Goal: Find specific page/section: Find specific page/section

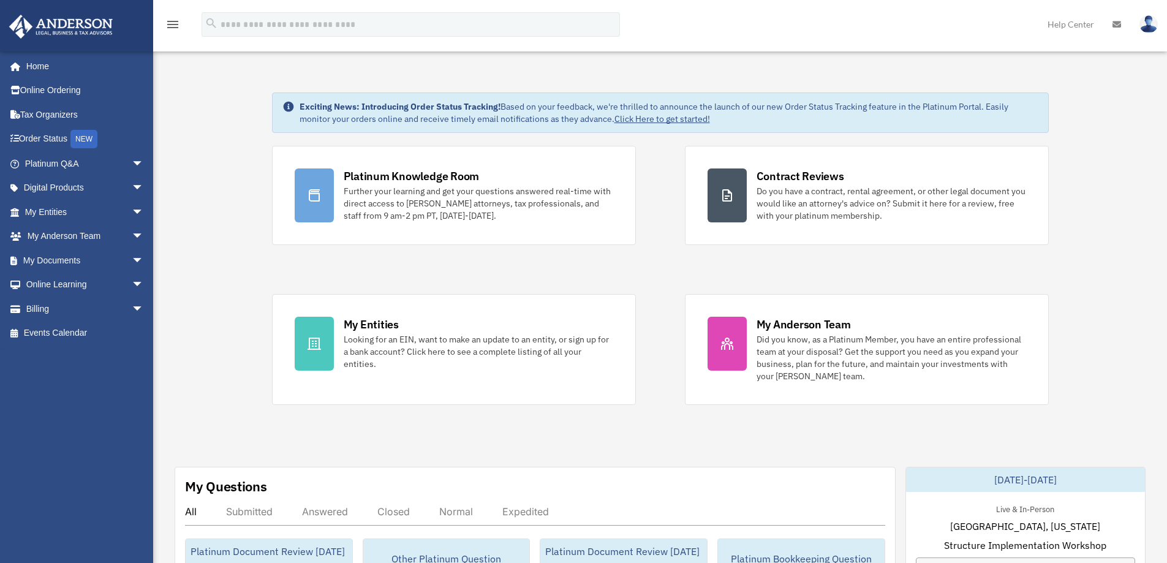
click at [636, 275] on div "Platinum Knowledge Room Further your learning and get your questions answered r…" at bounding box center [660, 275] width 777 height 259
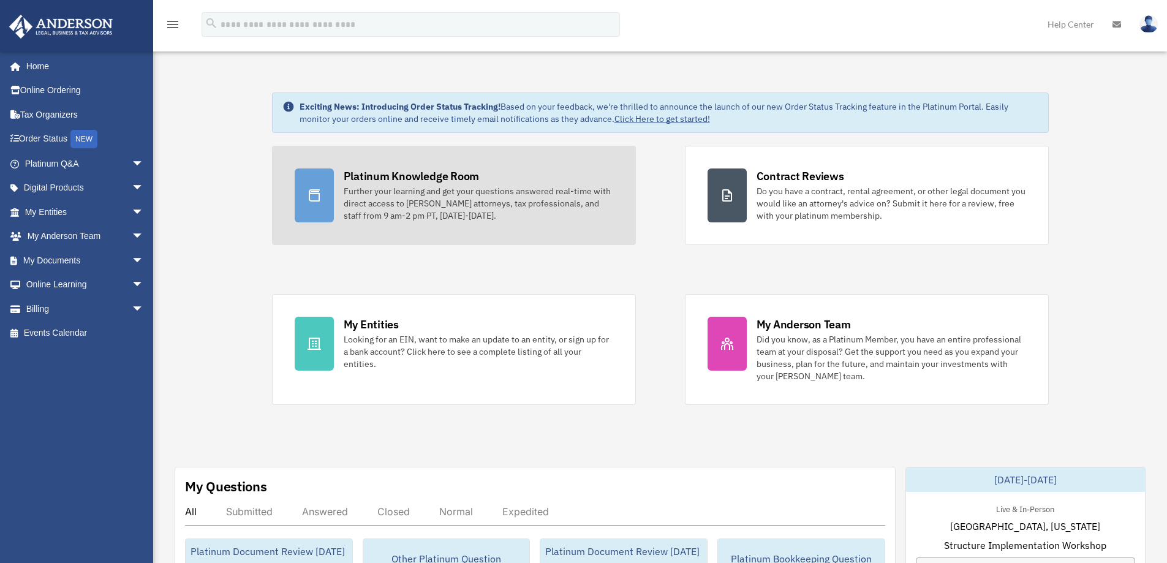
click at [415, 175] on div "Platinum Knowledge Room" at bounding box center [412, 175] width 136 height 15
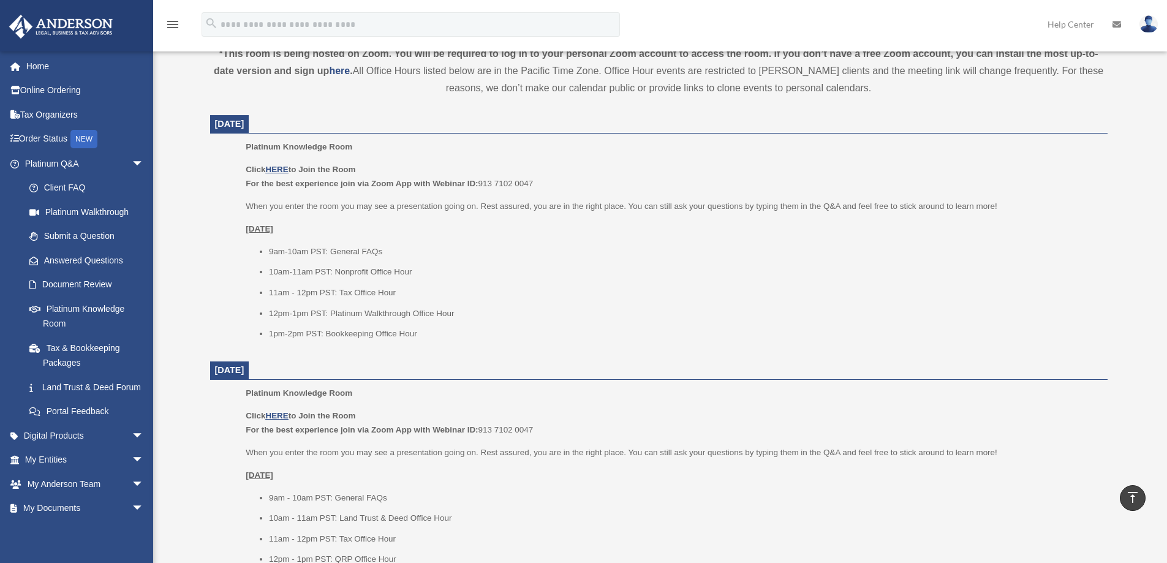
scroll to position [490, 0]
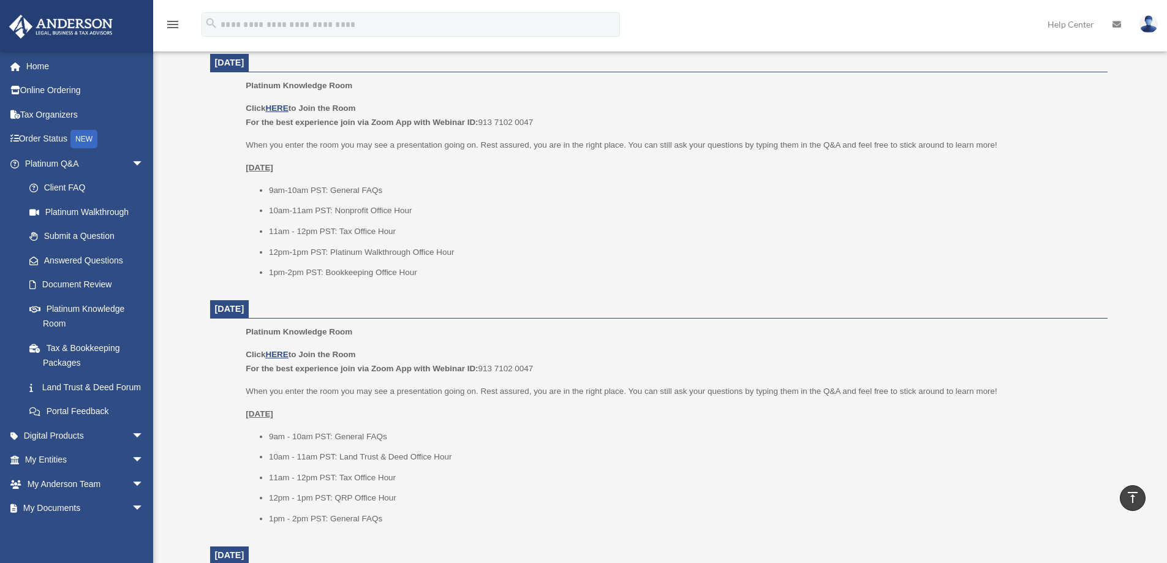
click at [596, 264] on ul "9am-10am PST: General FAQs 10am-11am PST: Nonprofit Office Hour 11am - 12pm PST…" at bounding box center [672, 231] width 853 height 97
click at [35, 70] on link "Home" at bounding box center [86, 66] width 154 height 25
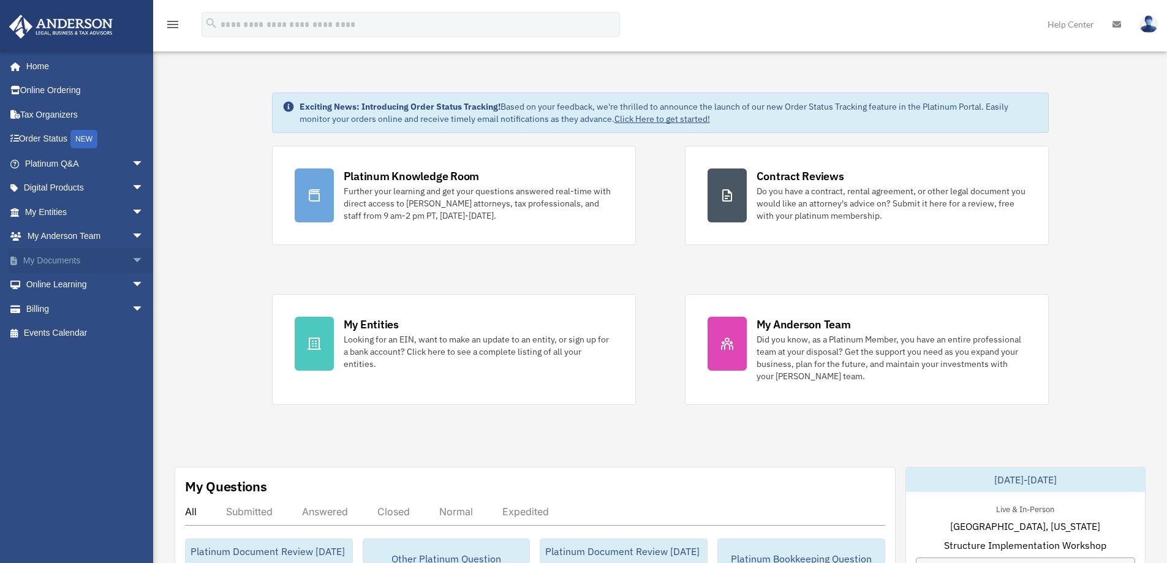
click at [132, 260] on span "arrow_drop_down" at bounding box center [144, 260] width 25 height 25
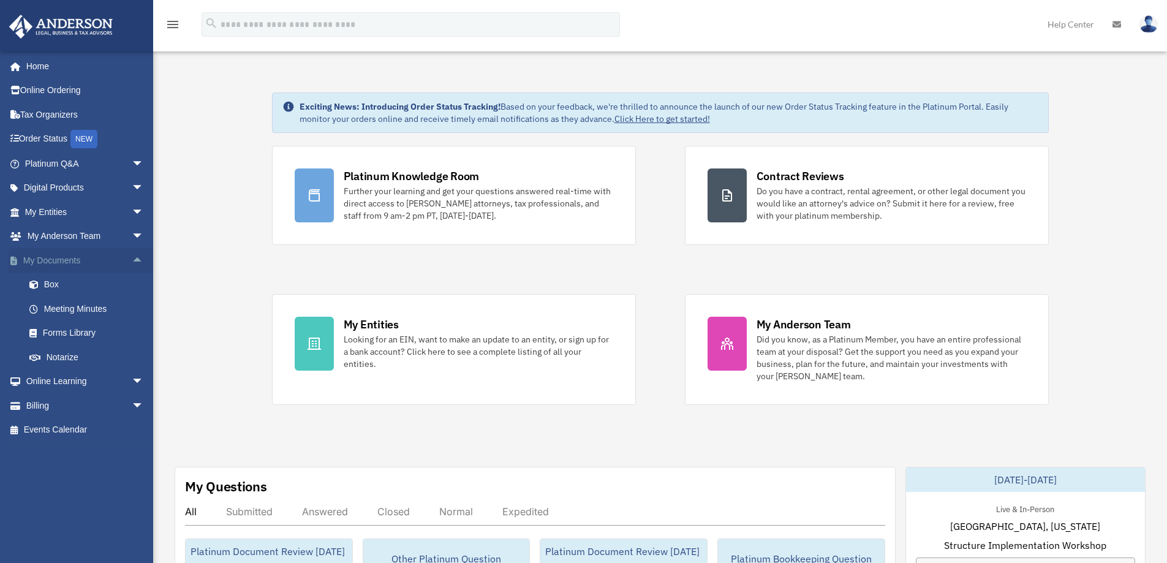
click at [132, 260] on span "arrow_drop_up" at bounding box center [144, 260] width 25 height 25
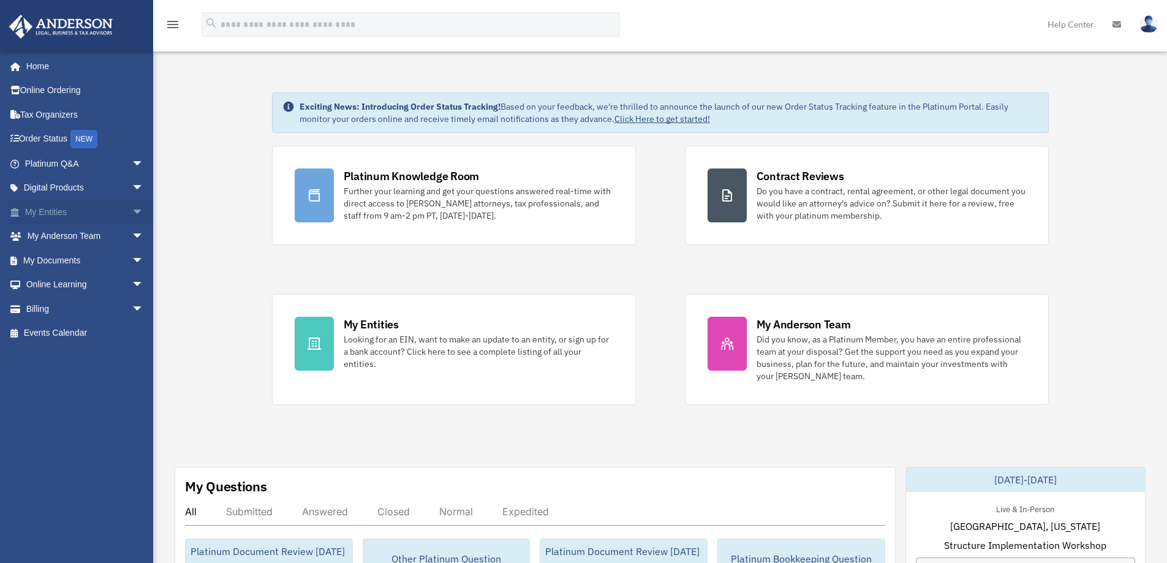
click at [132, 211] on span "arrow_drop_down" at bounding box center [144, 212] width 25 height 25
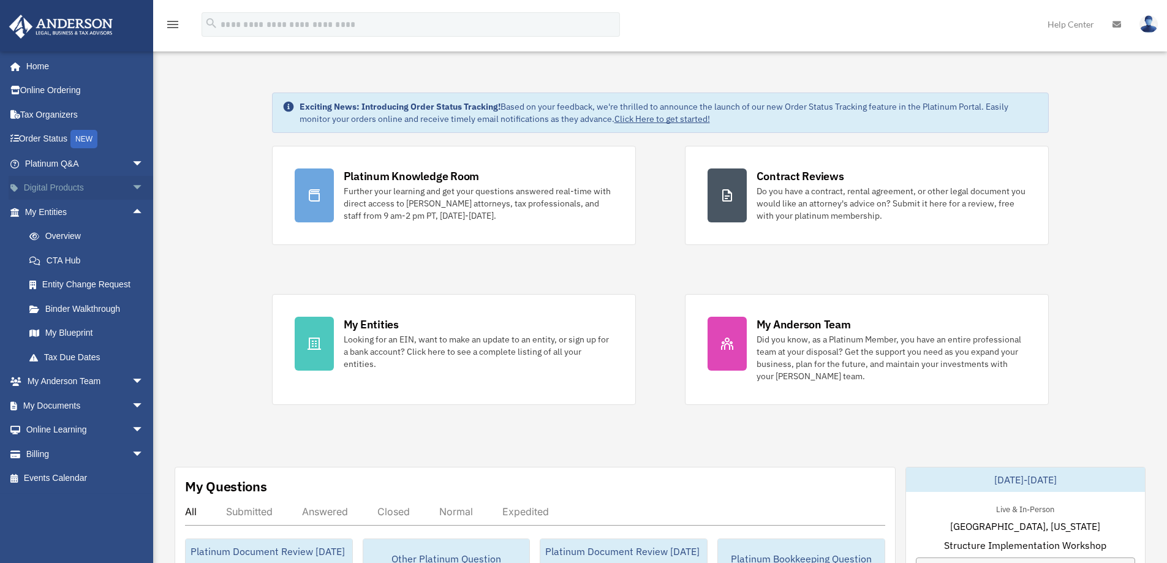
click at [132, 182] on span "arrow_drop_down" at bounding box center [144, 188] width 25 height 25
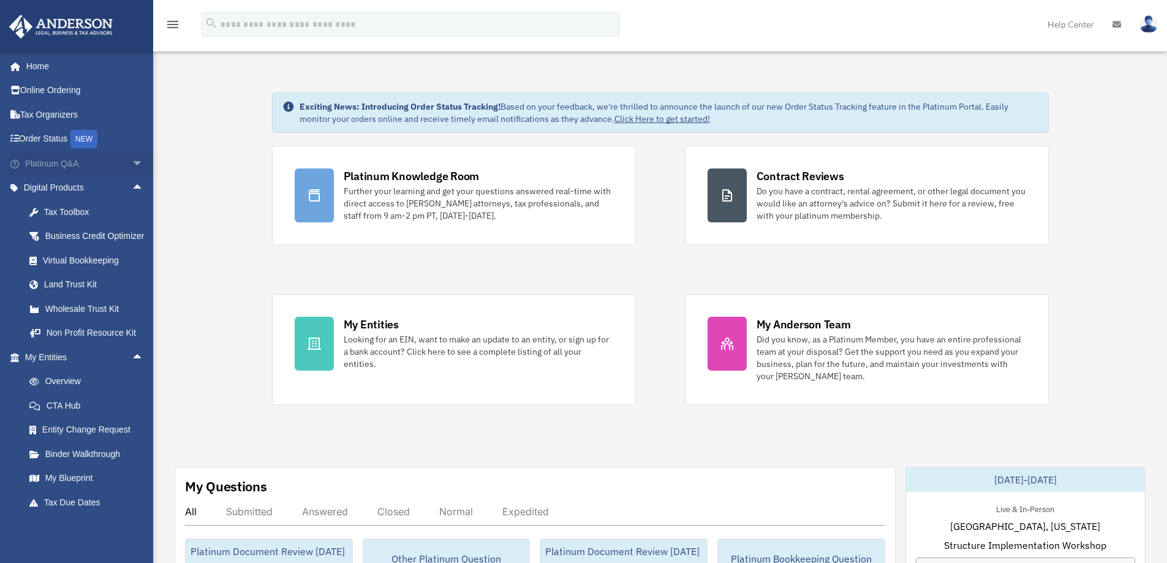
click at [132, 161] on span "arrow_drop_down" at bounding box center [144, 163] width 25 height 25
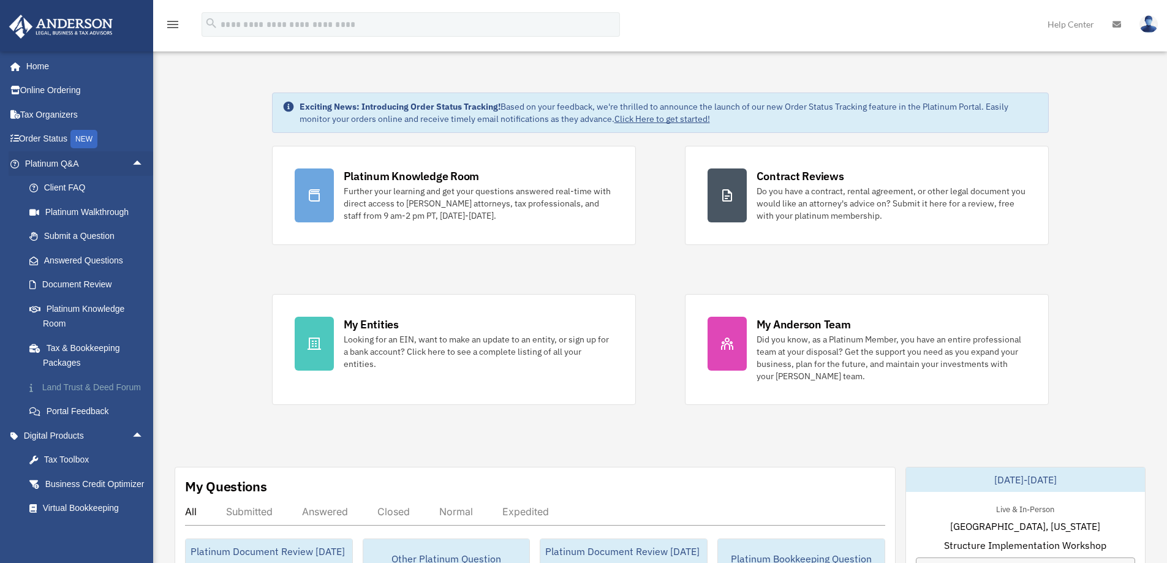
click at [85, 388] on link "Land Trust & Deed Forum" at bounding box center [89, 387] width 145 height 25
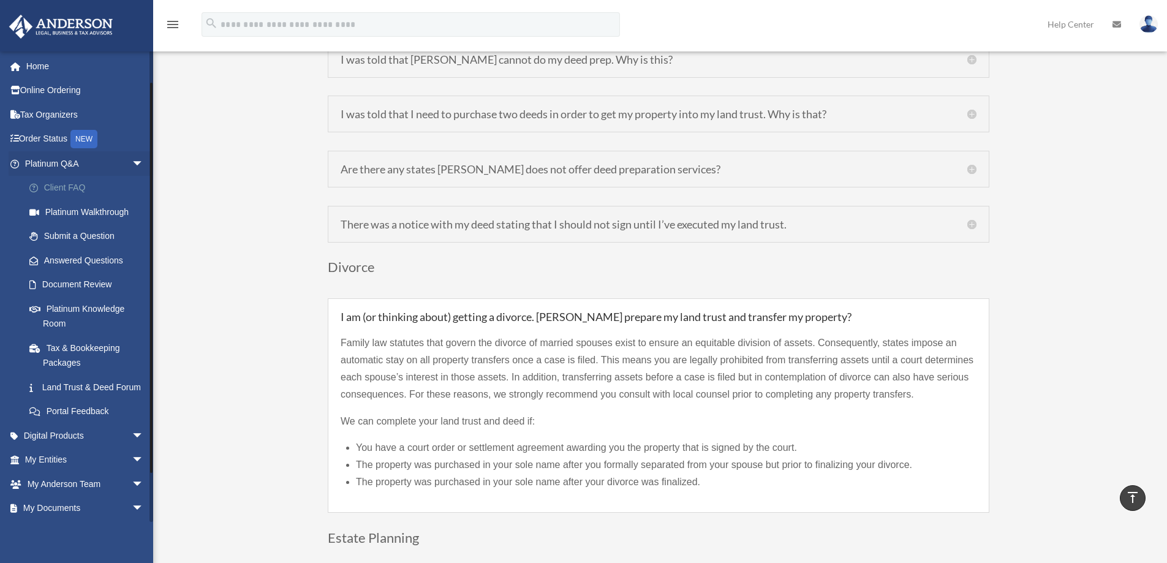
scroll to position [89, 0]
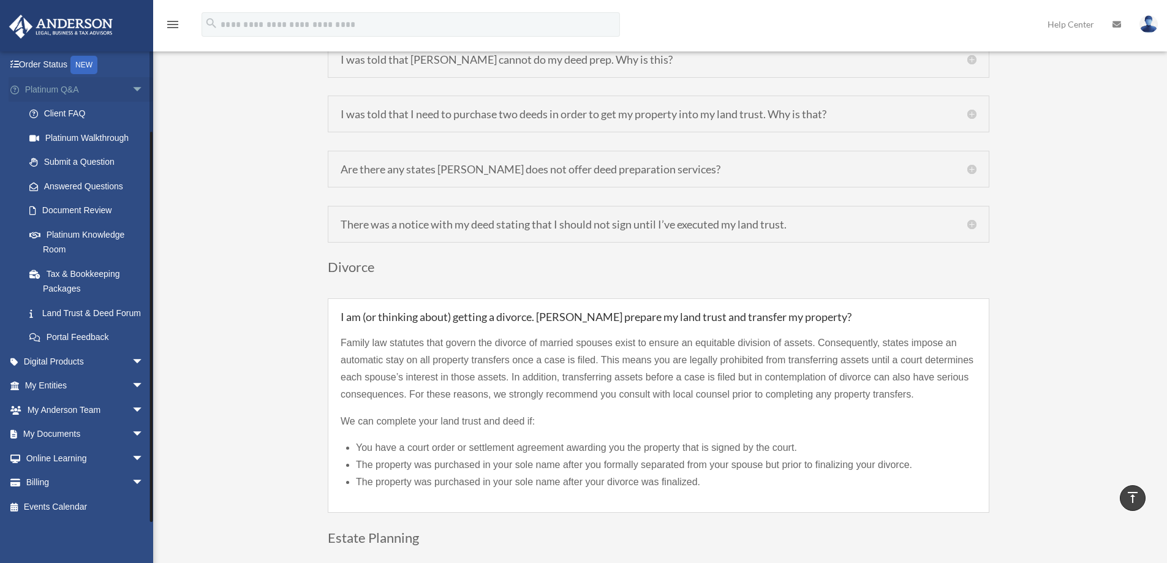
click at [132, 77] on span "arrow_drop_down" at bounding box center [144, 89] width 25 height 25
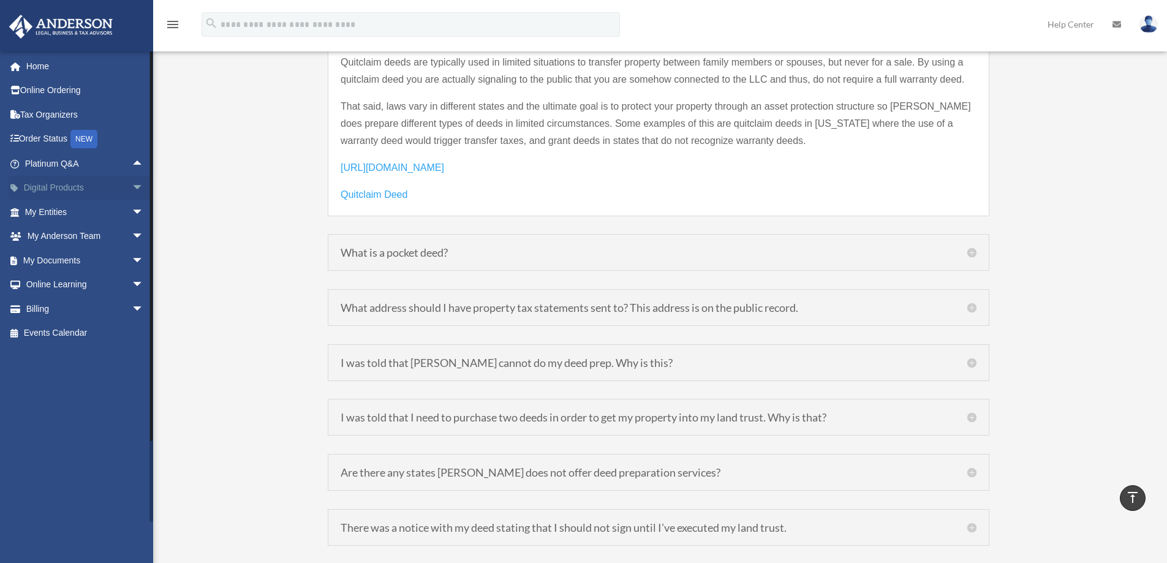
scroll to position [1899, 0]
click at [132, 185] on span "arrow_drop_down" at bounding box center [144, 188] width 25 height 25
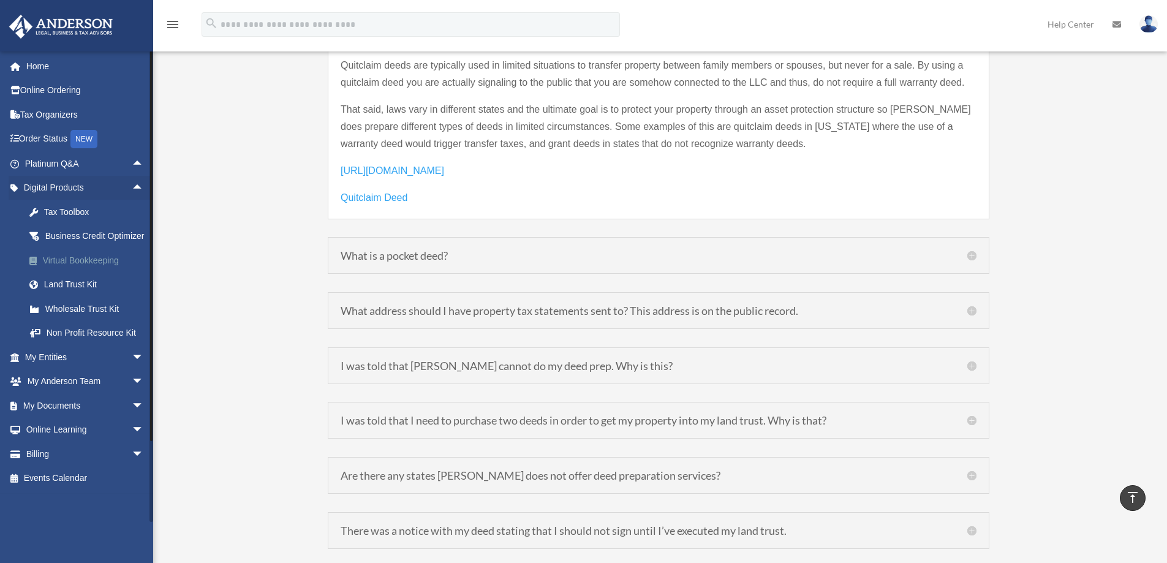
click at [76, 268] on div "Virtual Bookkeeping" at bounding box center [95, 260] width 104 height 15
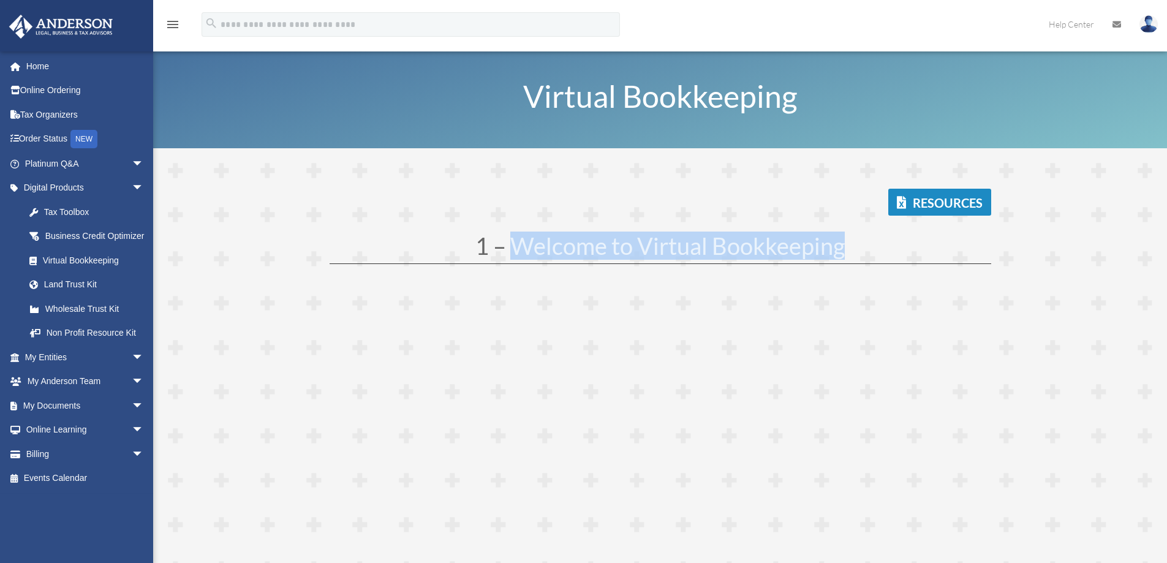
drag, startPoint x: 846, startPoint y: 248, endPoint x: 515, endPoint y: 256, distance: 331.6
click at [515, 256] on h1 "1 – Welcome to Virtual Bookkeeping" at bounding box center [661, 248] width 662 height 29
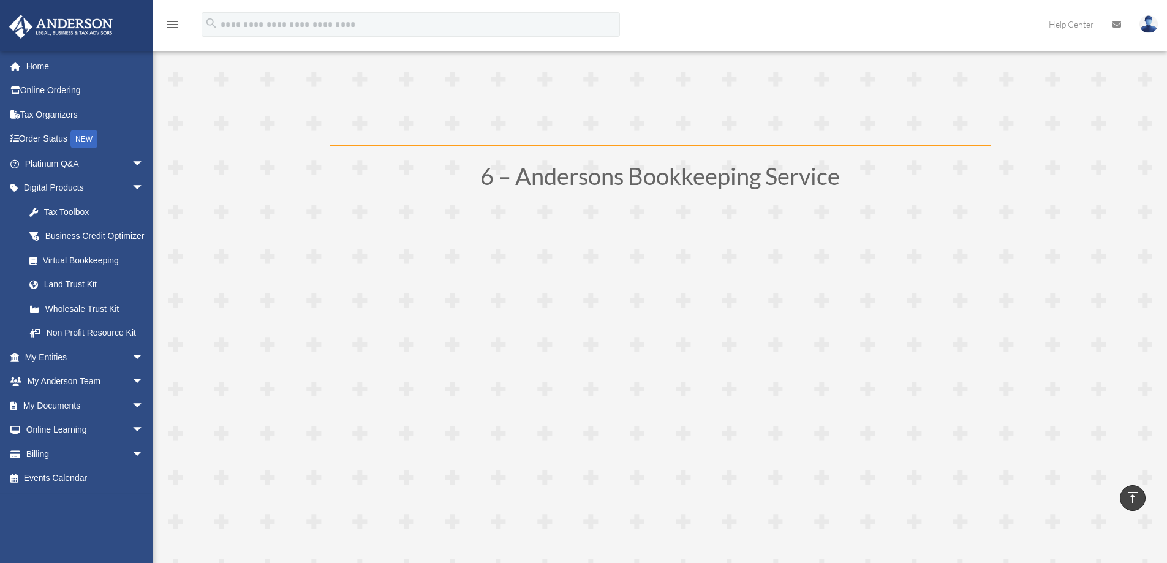
scroll to position [2328, 0]
